Goal: Download file/media

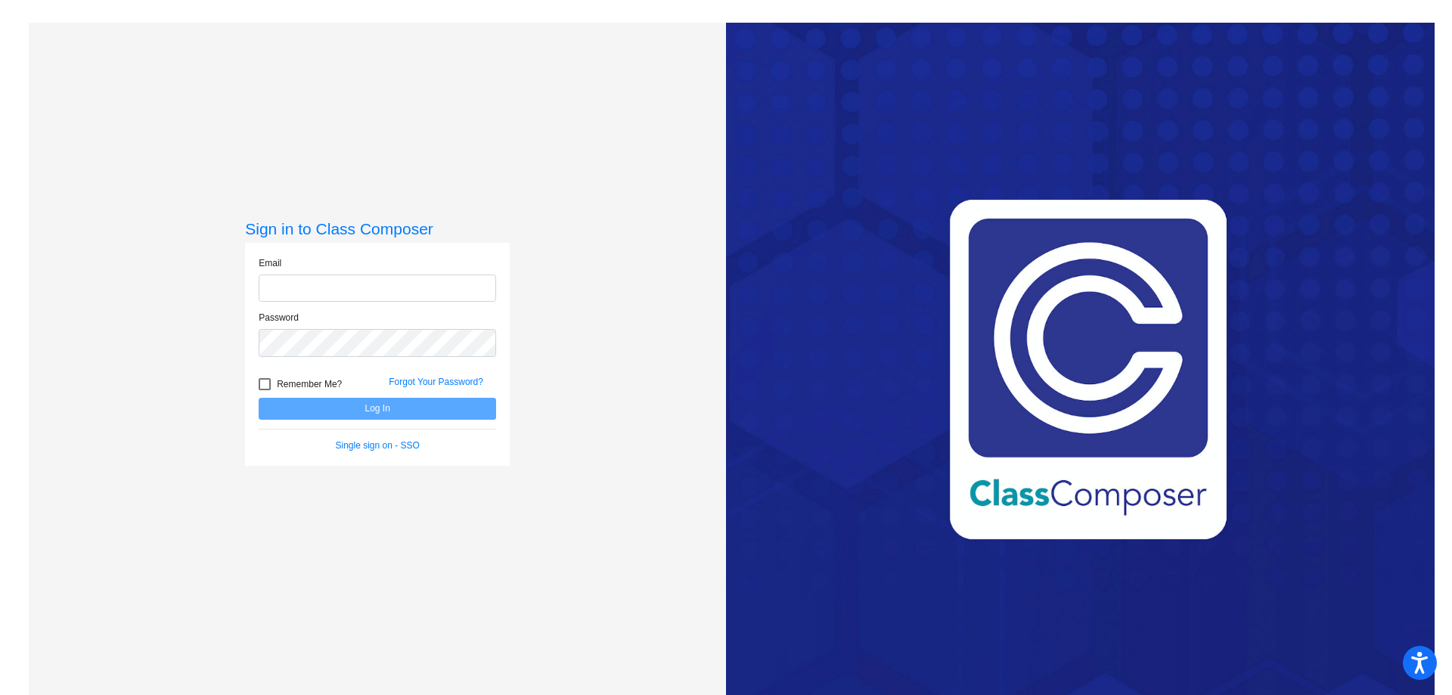
type input "[EMAIL_ADDRESS][PERSON_NAME][DOMAIN_NAME]"
click at [384, 411] on button "Log In" at bounding box center [377, 409] width 237 height 22
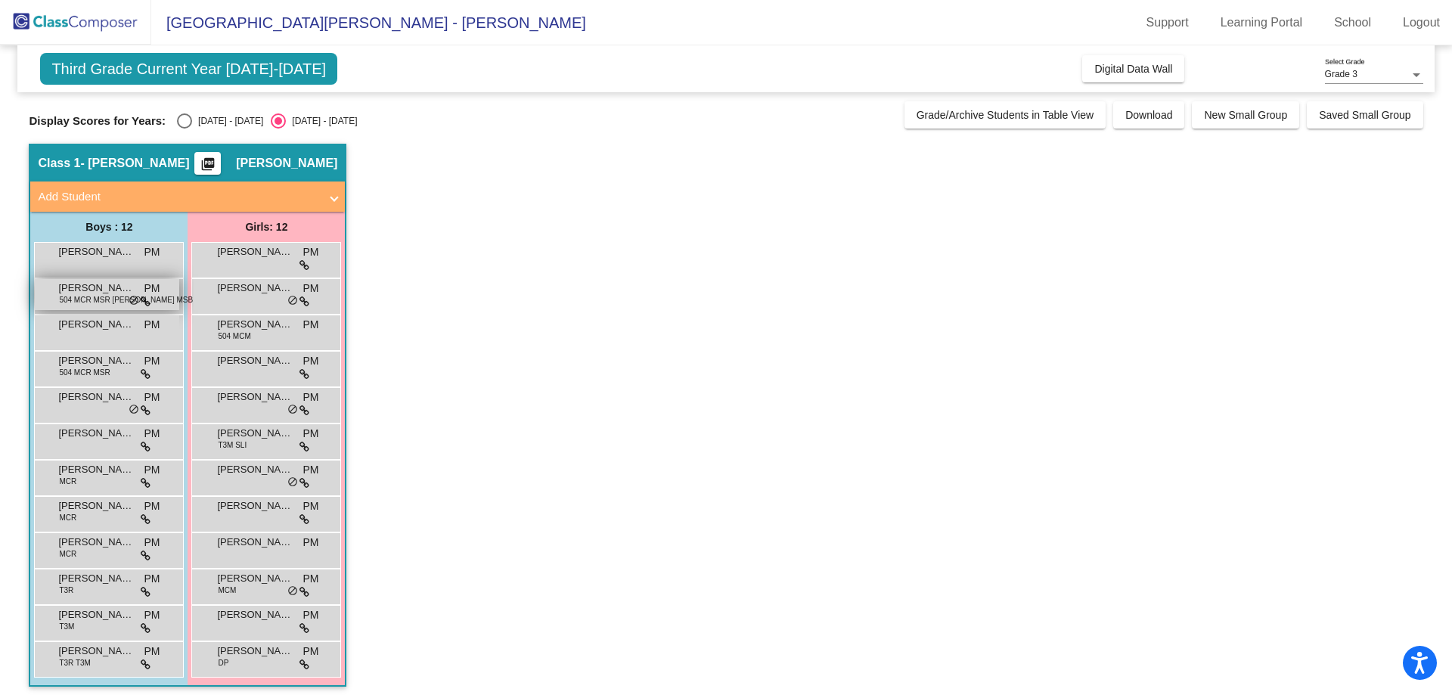
click at [118, 294] on span "504 MCR MSR [PERSON_NAME] MSB CBP" at bounding box center [134, 299] width 151 height 11
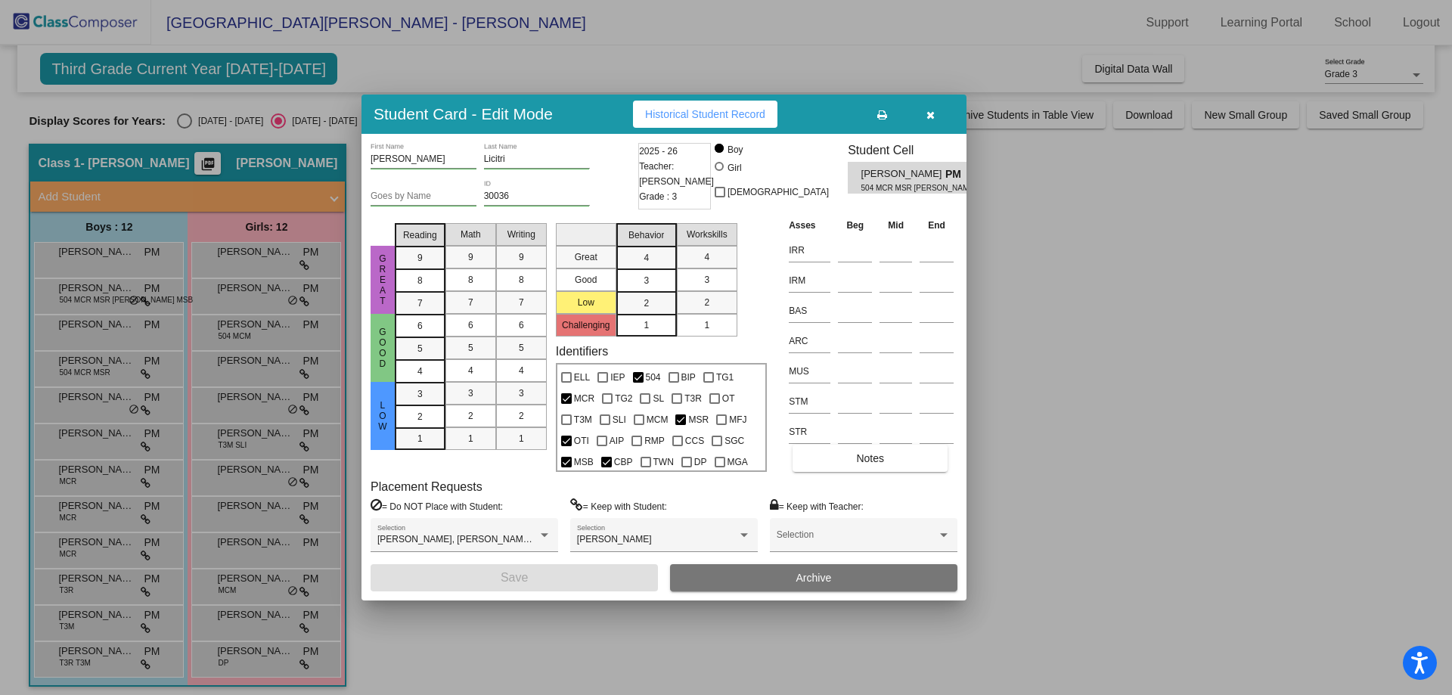
click at [116, 514] on div at bounding box center [726, 347] width 1452 height 695
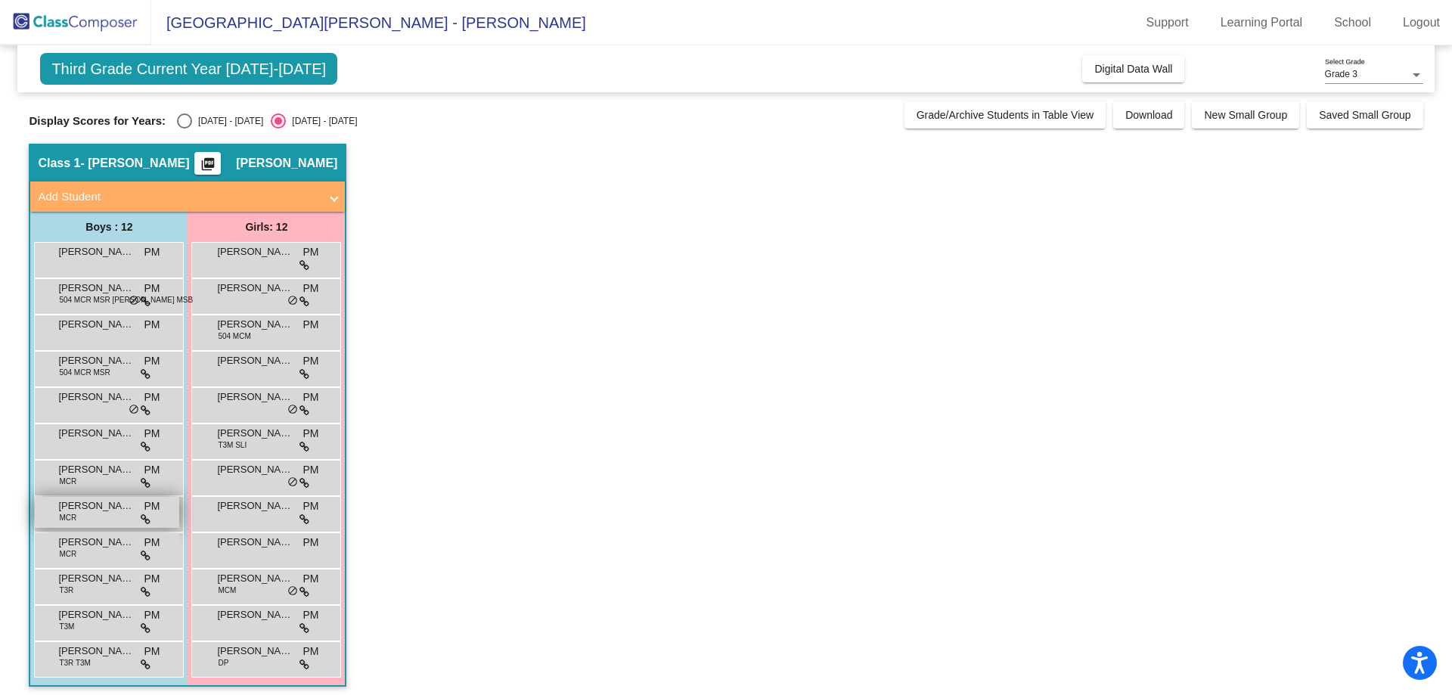
click at [102, 507] on span "[PERSON_NAME]" at bounding box center [96, 505] width 76 height 15
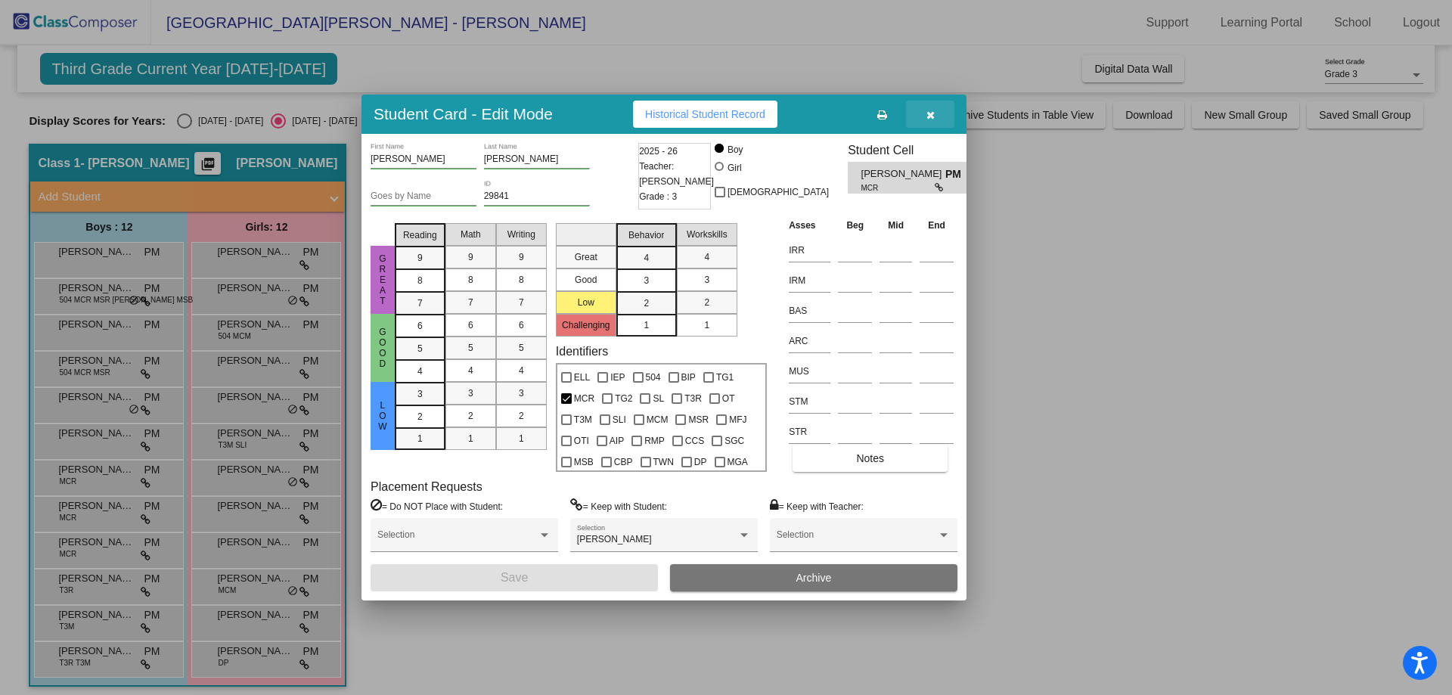
click at [926, 113] on icon "button" at bounding box center [930, 115] width 8 height 11
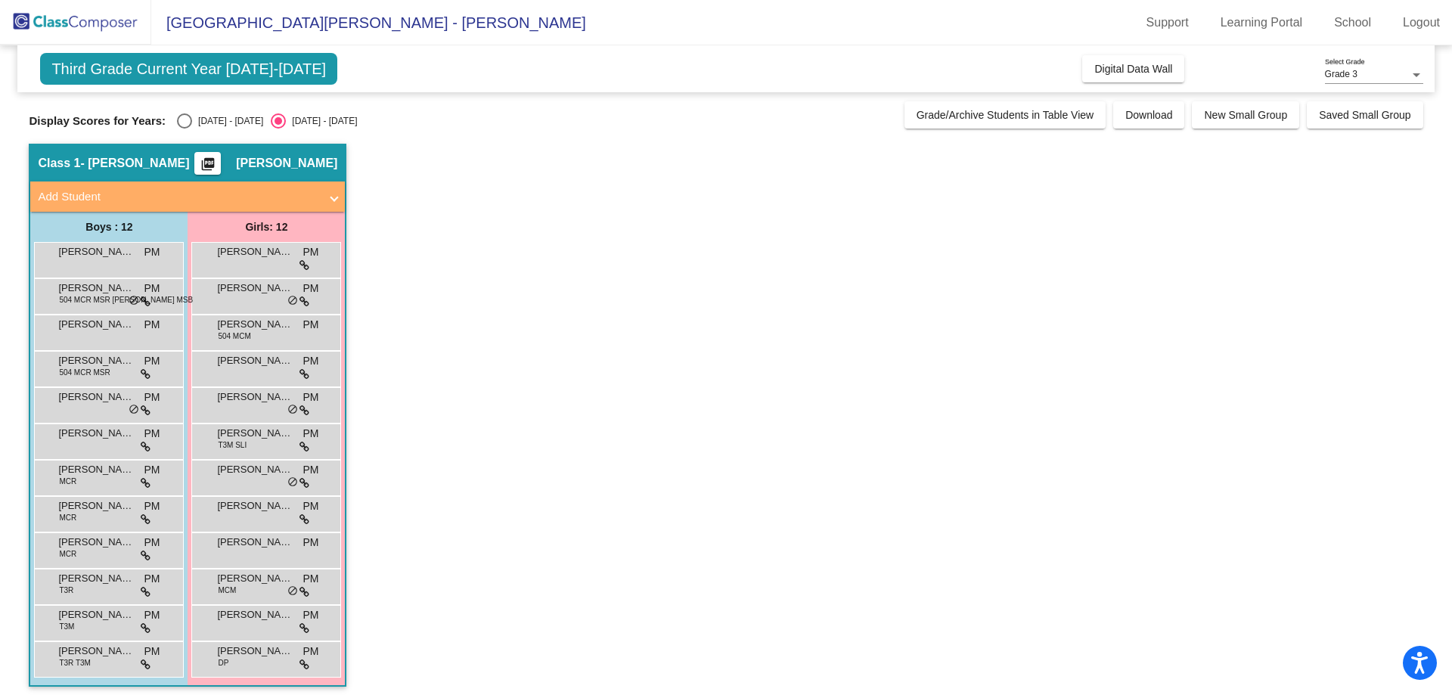
click at [270, 64] on span "Third Grade Current Year [DATE]-[DATE]" at bounding box center [188, 69] width 297 height 32
click at [206, 159] on mat-icon "picture_as_pdf" at bounding box center [208, 167] width 18 height 21
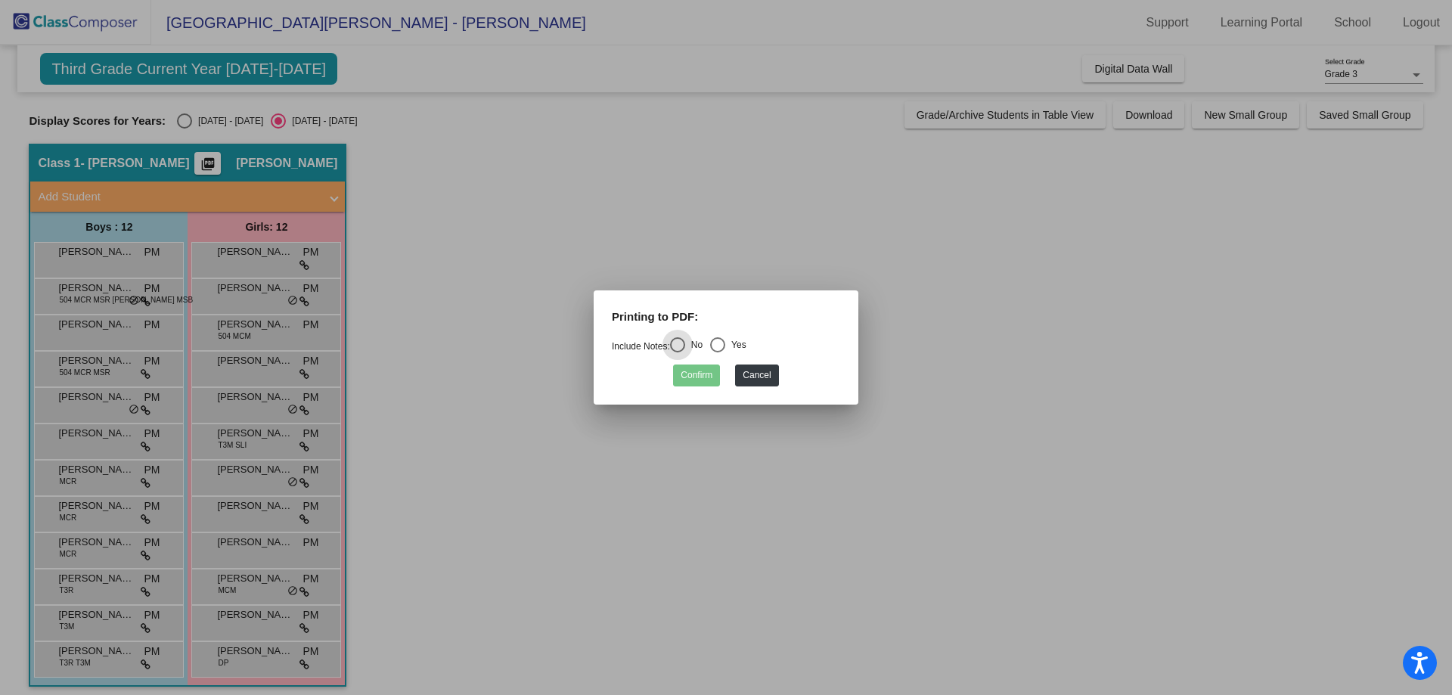
click at [722, 342] on div "Select an option" at bounding box center [717, 344] width 15 height 15
click at [718, 352] on input "Yes" at bounding box center [717, 352] width 1 height 1
radio input "true"
click at [696, 375] on button "Confirm" at bounding box center [696, 376] width 47 height 22
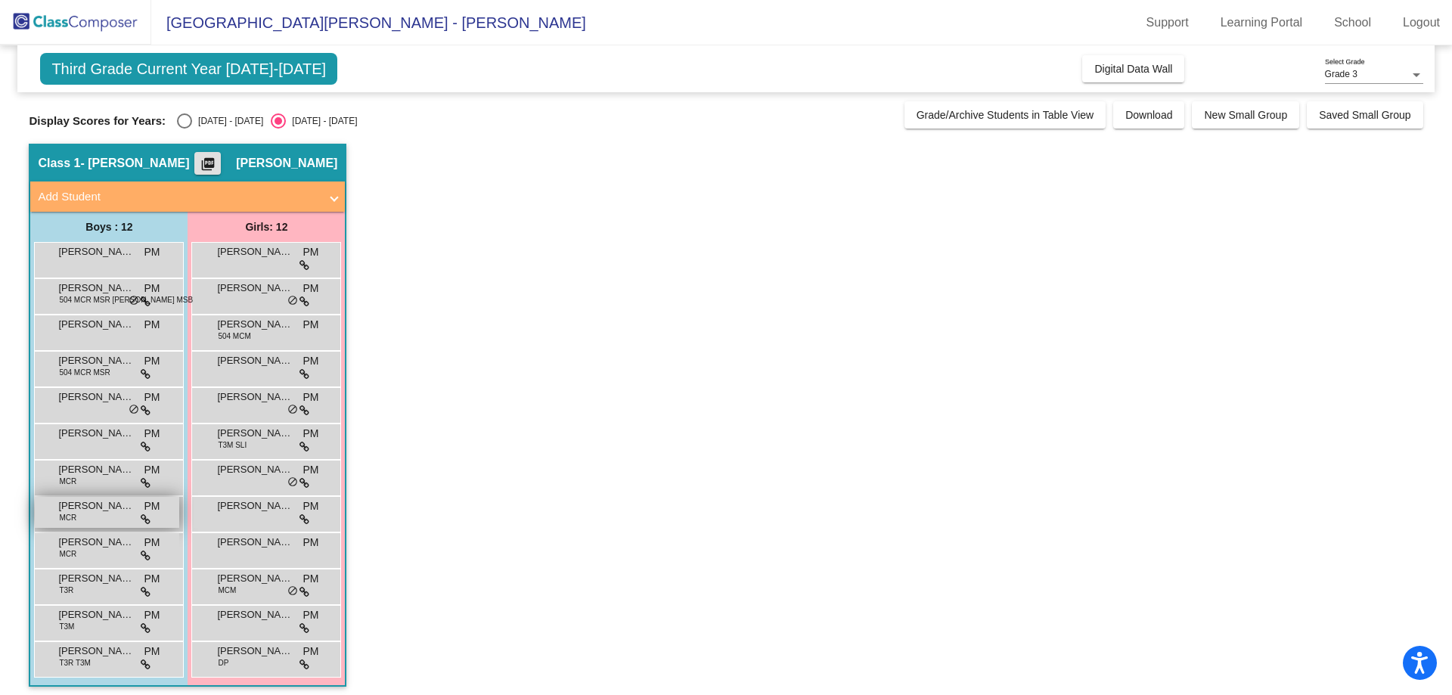
click at [88, 507] on span "[PERSON_NAME]" at bounding box center [96, 505] width 76 height 15
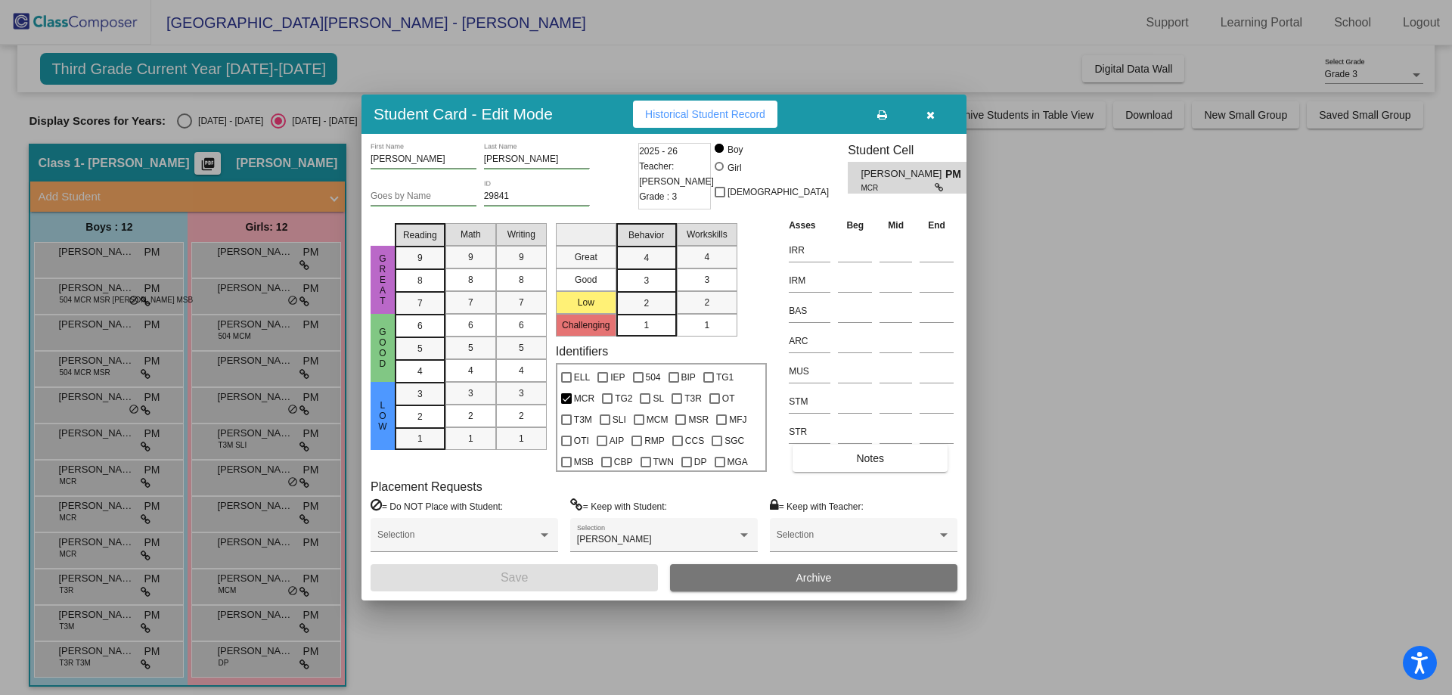
click at [117, 293] on div at bounding box center [726, 347] width 1452 height 695
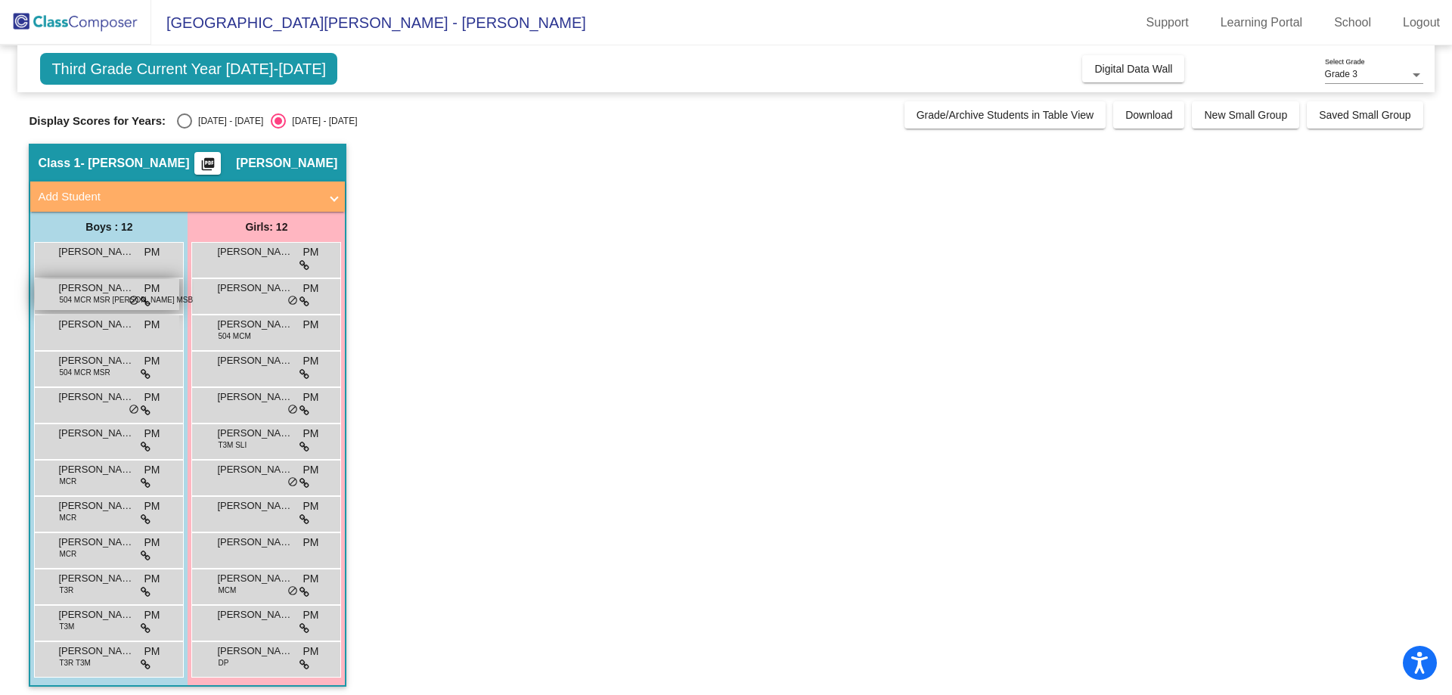
click at [114, 294] on span "504 MCR MSR [PERSON_NAME] MSB CBP" at bounding box center [134, 299] width 151 height 11
